Goal: Transaction & Acquisition: Purchase product/service

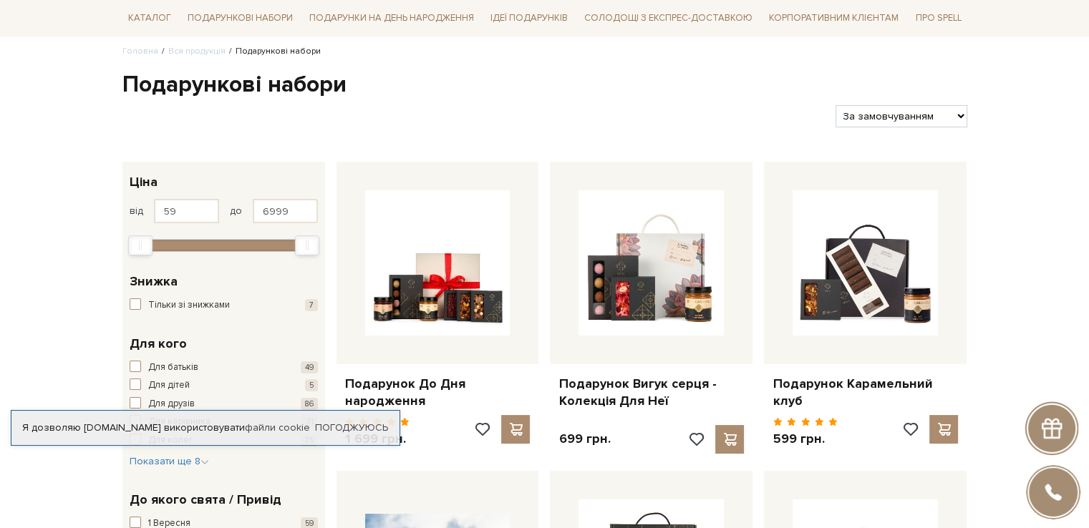
scroll to position [143, 0]
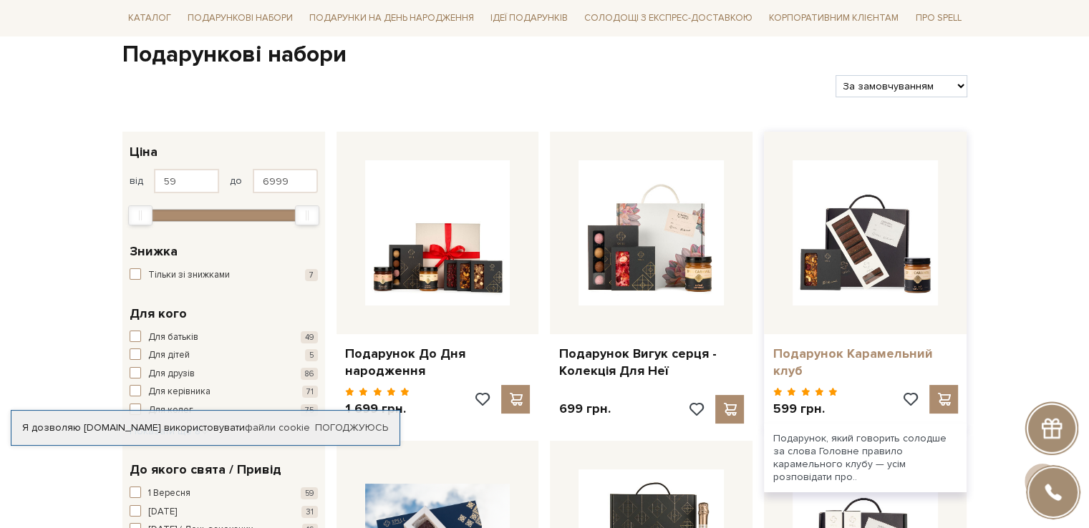
click at [870, 350] on link "Подарунок Карамельний клуб" at bounding box center [864, 363] width 185 height 34
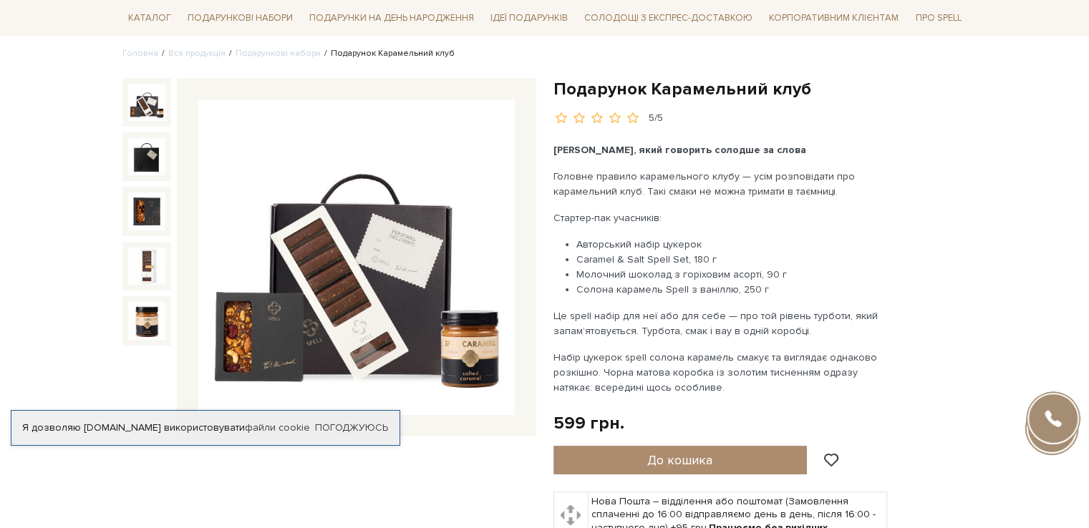
scroll to position [143, 0]
